Goal: Communication & Community: Answer question/provide support

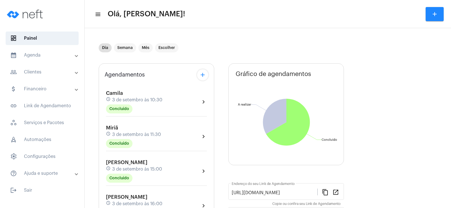
scroll to position [85, 0]
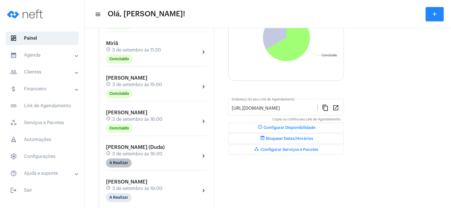
click at [116, 164] on mat-chip "A Realizar" at bounding box center [119, 163] width 26 height 9
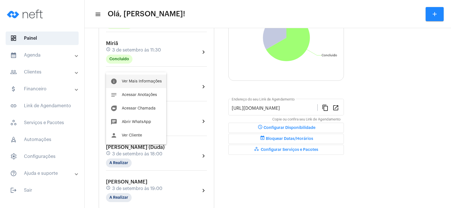
click at [129, 81] on span "Ver Mais Informações" at bounding box center [142, 82] width 40 height 4
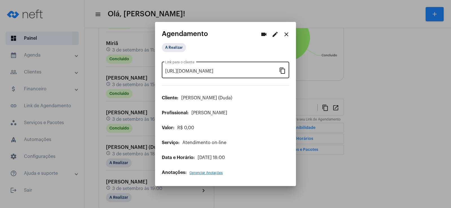
click at [281, 70] on mat-icon "content_copy" at bounding box center [282, 70] width 7 height 7
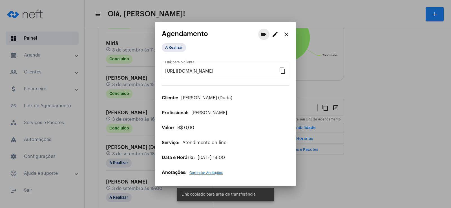
click at [265, 35] on mat-icon "videocam" at bounding box center [264, 34] width 7 height 7
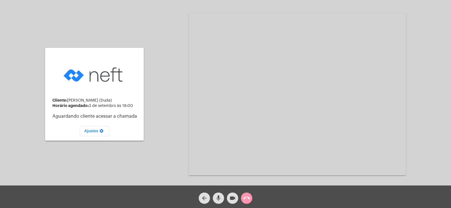
click at [217, 198] on mat-icon "mic" at bounding box center [218, 198] width 7 height 7
click at [229, 199] on button "videocam" at bounding box center [232, 198] width 11 height 11
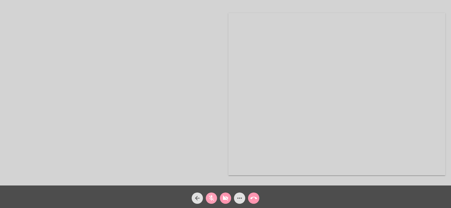
click at [211, 200] on mat-icon "mic_off" at bounding box center [211, 198] width 7 height 7
click at [226, 202] on mat-icon "videocam_off" at bounding box center [225, 198] width 7 height 7
click at [240, 199] on mat-icon "more_horiz" at bounding box center [239, 198] width 7 height 7
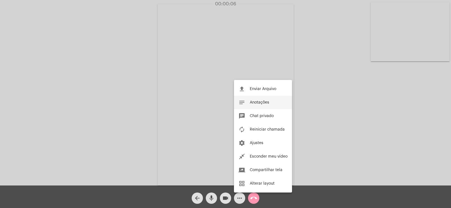
click at [256, 104] on span "Anotações" at bounding box center [259, 103] width 19 height 4
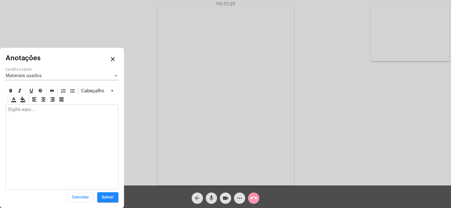
click at [20, 111] on p at bounding box center [62, 109] width 108 height 5
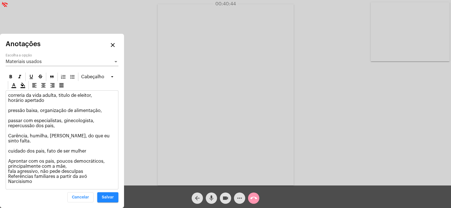
click at [107, 195] on button "Salvar" at bounding box center [107, 198] width 21 height 10
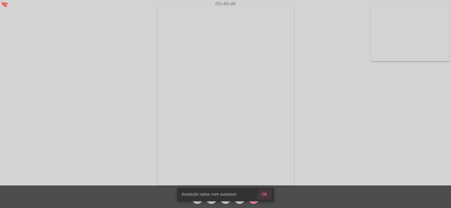
click at [266, 194] on span "Ok" at bounding box center [264, 195] width 5 height 4
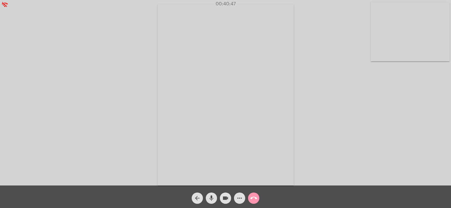
click at [253, 201] on mat-icon "call_end" at bounding box center [253, 198] width 7 height 7
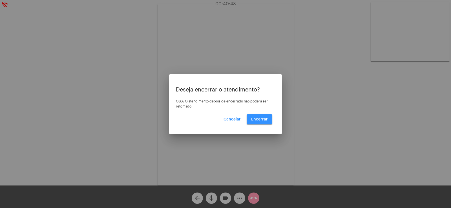
click at [262, 116] on button "Encerrar" at bounding box center [260, 119] width 26 height 10
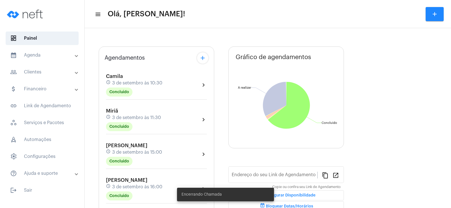
scroll to position [85, 0]
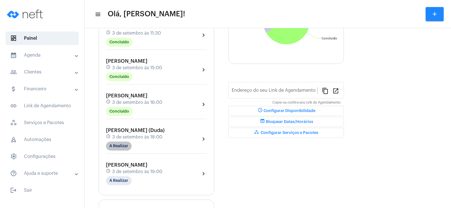
click at [118, 146] on mat-chip "A Realizar" at bounding box center [119, 146] width 26 height 9
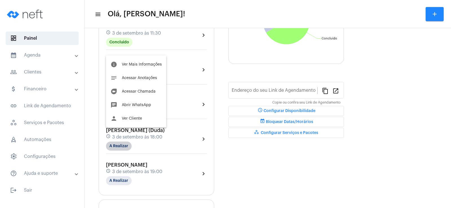
type input "[URL][DOMAIN_NAME]"
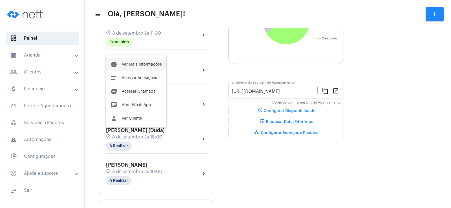
click at [139, 63] on span "Ver Mais Informações" at bounding box center [142, 65] width 40 height 4
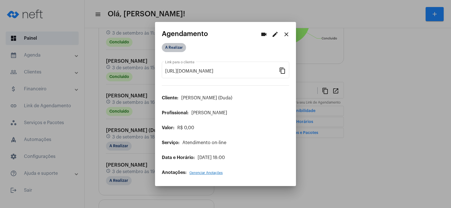
click at [182, 45] on mat-chip "A Realizar" at bounding box center [174, 47] width 24 height 9
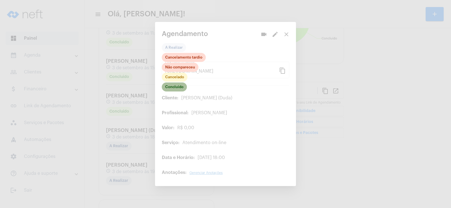
click at [175, 85] on mat-chip "Concluído" at bounding box center [174, 87] width 25 height 9
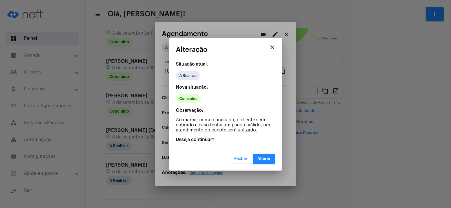
click at [270, 161] on button "Alterar" at bounding box center [264, 159] width 22 height 10
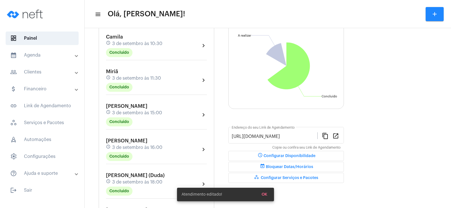
scroll to position [85, 0]
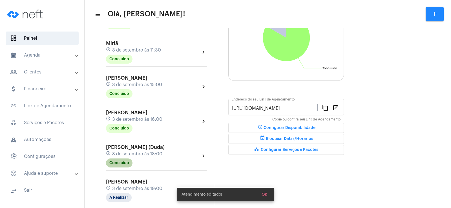
click at [122, 165] on mat-chip "Concluído" at bounding box center [119, 163] width 27 height 9
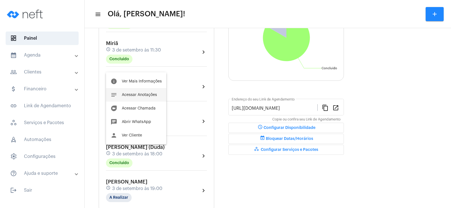
click at [140, 97] on span "Acessar Anotações" at bounding box center [139, 95] width 35 height 4
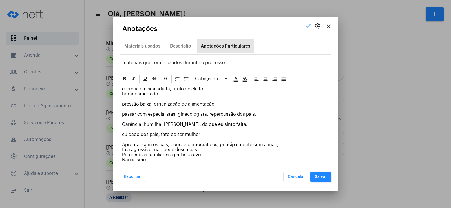
click at [218, 44] on div "Anotações Particulares" at bounding box center [226, 46] width 50 height 5
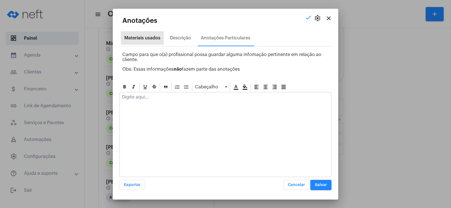
click at [143, 38] on div "Materiais usados" at bounding box center [142, 38] width 36 height 5
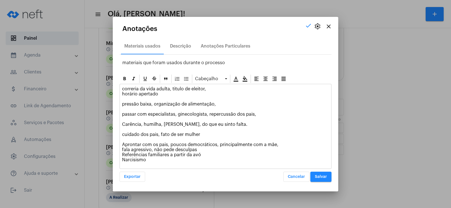
drag, startPoint x: 121, startPoint y: 88, endPoint x: 205, endPoint y: 163, distance: 112.6
click at [205, 163] on div "correria da vida adulta, titulo de eleitor, horário apertado pressão baixa, org…" at bounding box center [225, 125] width 211 height 83
copy p "correria da vida adulta, titulo de eleitor, horário apertado pressão baixa, org…"
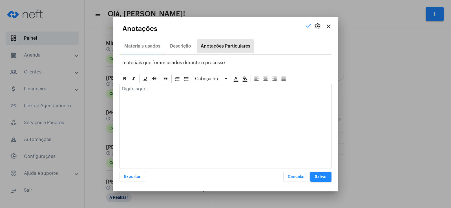
click at [227, 43] on div "Anotações Particulares" at bounding box center [225, 46] width 56 height 14
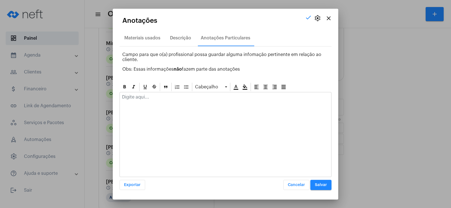
click at [151, 103] on div at bounding box center [225, 98] width 211 height 12
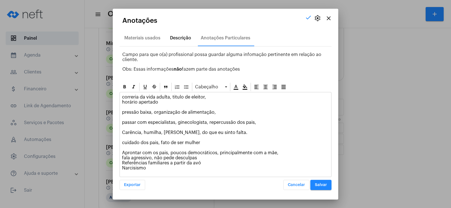
click at [186, 37] on div "Descrição" at bounding box center [180, 38] width 21 height 5
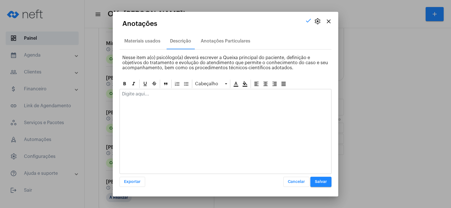
click at [148, 102] on div at bounding box center [225, 95] width 211 height 12
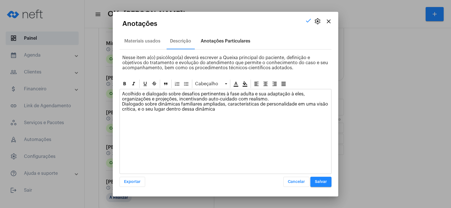
click at [244, 46] on div "Anotações Particulares" at bounding box center [225, 41] width 56 height 14
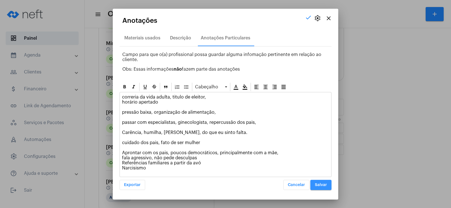
click at [327, 188] on button "Salvar" at bounding box center [320, 185] width 21 height 10
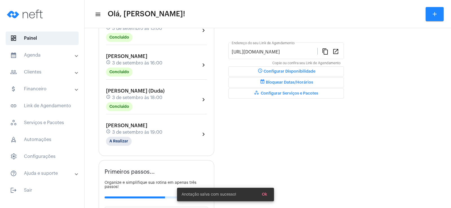
scroll to position [169, 0]
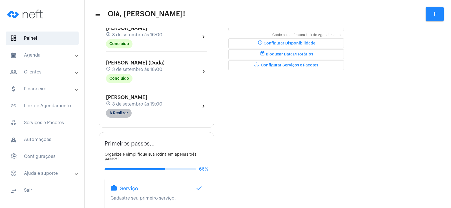
click at [120, 113] on mat-chip "A Realizar" at bounding box center [119, 113] width 26 height 9
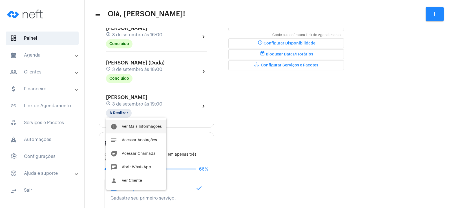
click at [135, 125] on span "Ver Mais Informações" at bounding box center [142, 127] width 40 height 4
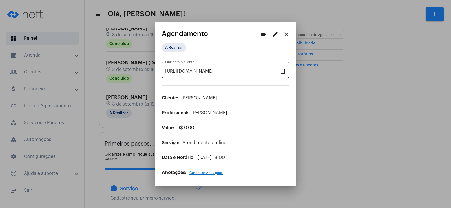
click at [284, 75] on div "[URL][DOMAIN_NAME] Link para o cliente content_copy" at bounding box center [225, 70] width 127 height 18
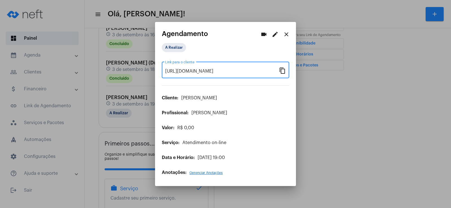
scroll to position [0, 45]
click at [266, 32] on mat-icon "videocam" at bounding box center [264, 34] width 7 height 7
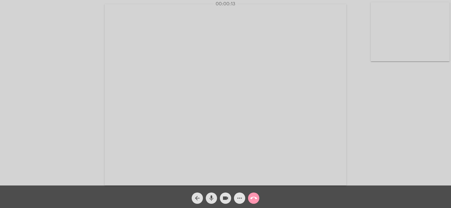
click at [242, 196] on mat-icon "more_horiz" at bounding box center [239, 198] width 7 height 7
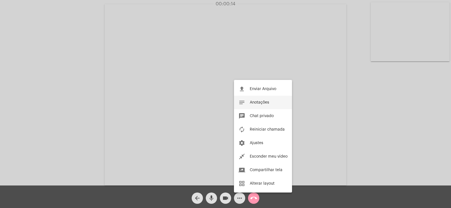
click at [261, 99] on button "notes Anotações" at bounding box center [263, 103] width 58 height 14
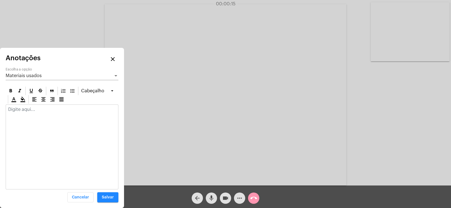
click at [41, 73] on div "Materiais usados" at bounding box center [60, 75] width 108 height 5
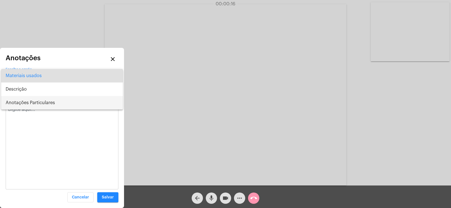
click at [35, 101] on span "Anotações Particulares" at bounding box center [62, 103] width 113 height 14
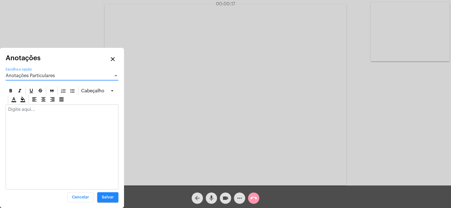
click at [32, 110] on p at bounding box center [62, 109] width 108 height 5
click at [36, 75] on span "Anotações Particulares" at bounding box center [30, 76] width 49 height 5
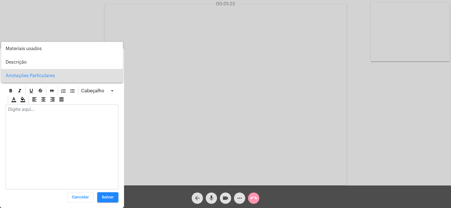
click at [34, 76] on span "Anotações Particulares" at bounding box center [62, 76] width 113 height 14
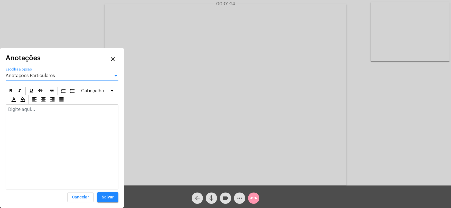
click at [28, 112] on div at bounding box center [62, 111] width 112 height 12
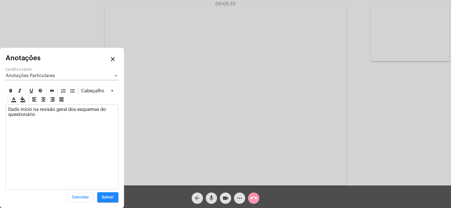
drag, startPoint x: 45, startPoint y: 113, endPoint x: 7, endPoint y: 107, distance: 37.9
click at [7, 107] on div "Dado início na revisão geral dos esquemas do questionário" at bounding box center [62, 113] width 112 height 17
copy p "Dado início na revisão geral dos esquemas do questionário"
click at [25, 75] on span "Anotações Particulares" at bounding box center [30, 76] width 49 height 5
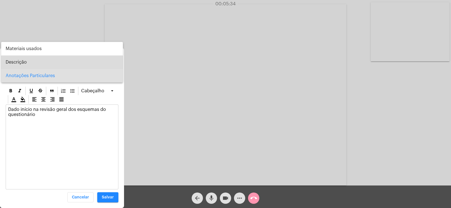
click at [25, 59] on span "Descrição" at bounding box center [62, 63] width 113 height 14
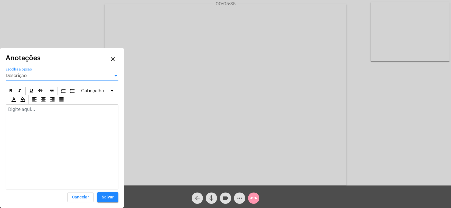
click at [17, 110] on p at bounding box center [62, 109] width 108 height 5
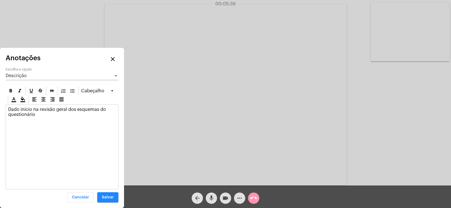
click at [24, 73] on div "Descrição" at bounding box center [60, 75] width 108 height 5
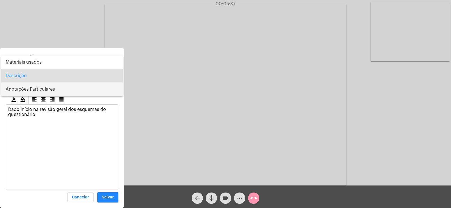
click at [27, 86] on span "Anotações Particulares" at bounding box center [62, 90] width 113 height 14
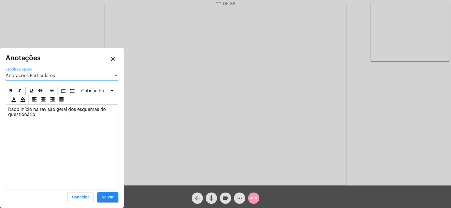
click at [41, 120] on div "Dado início na revisão geral dos esquemas do questionário" at bounding box center [62, 113] width 112 height 17
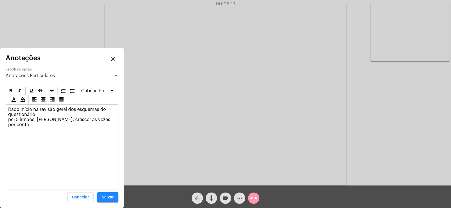
drag, startPoint x: 16, startPoint y: 118, endPoint x: 110, endPoint y: 119, distance: 93.6
click at [110, 119] on p "Dado início na revisão geral dos esquemas do questionário pe: 5 irmãos, [PERSON…" at bounding box center [62, 117] width 108 height 20
copy p "5 irmãos, [PERSON_NAME], crescer as vezes por conta"
click at [358, 92] on div "Acessando Câmera e Microfone..." at bounding box center [226, 94] width 450 height 186
click at [112, 122] on p "Dado início na revisão geral dos esquemas do questionário pe: 5 irmãos, [PERSON…" at bounding box center [62, 117] width 108 height 20
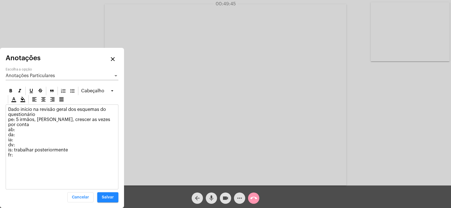
drag, startPoint x: 8, startPoint y: 109, endPoint x: 34, endPoint y: 113, distance: 26.0
click at [34, 113] on p "Dado início na revisão geral dos esquemas do questionário pe: 5 irmãos, [PERSON…" at bounding box center [62, 132] width 108 height 51
copy p "Dado início na revisão geral dos esquemas do questionário"
click at [37, 71] on div "Anotações Particulares Escolha a opção" at bounding box center [62, 74] width 113 height 13
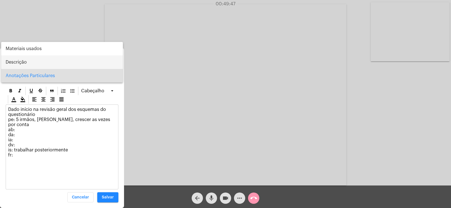
click at [31, 60] on span "Descrição" at bounding box center [62, 63] width 113 height 14
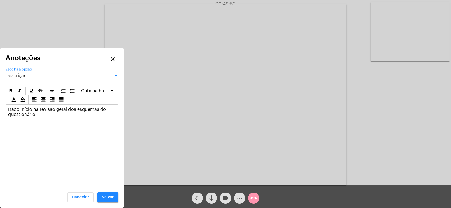
click at [114, 198] on span "Salvar" at bounding box center [108, 198] width 12 height 4
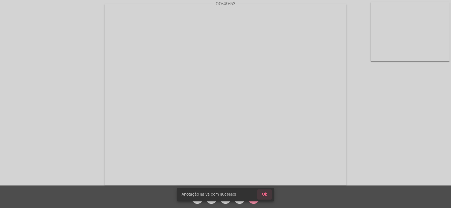
click at [265, 195] on span "Ok" at bounding box center [264, 195] width 5 height 4
